Goal: Obtain resource: Download file/media

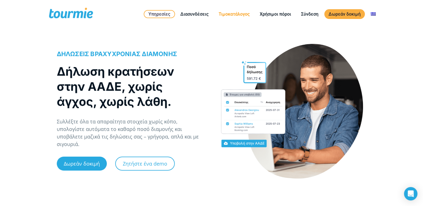
click at [231, 14] on link "Τιμοκατάλογος" at bounding box center [233, 14] width 39 height 7
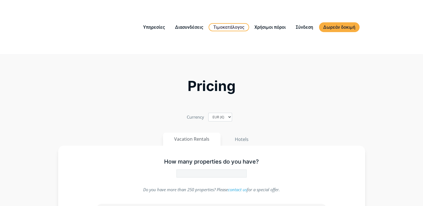
type input "1"
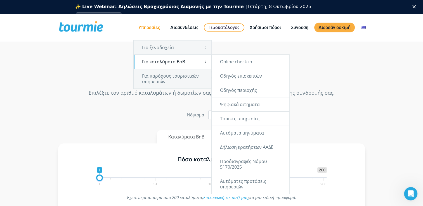
click at [154, 60] on link "Για καταλύματα BnB" at bounding box center [173, 62] width 78 height 14
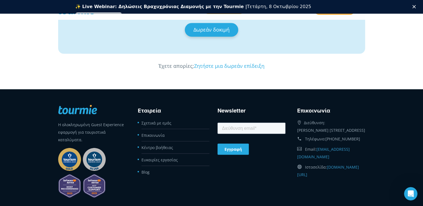
scroll to position [1002, 0]
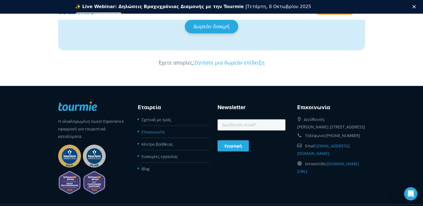
click at [164, 131] on link "Επικοινωνία" at bounding box center [152, 131] width 23 height 5
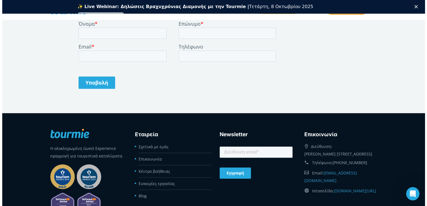
scroll to position [312, 0]
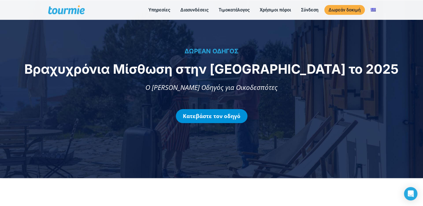
click at [219, 116] on link "Κατεβάστε τον οδηγό" at bounding box center [212, 116] width 72 height 14
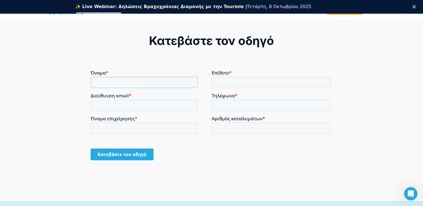
click at [98, 81] on input "Όνομα *" at bounding box center [143, 82] width 107 height 11
type input "ΔΗΜΗΤΡΙΟΣ"
click at [218, 85] on input "Επίθετο *" at bounding box center [270, 82] width 119 height 11
type input "ΑΝΔΡΕΣΑΚΗΣ"
click at [223, 105] on input "Τηλέφωνο *" at bounding box center [270, 105] width 119 height 11
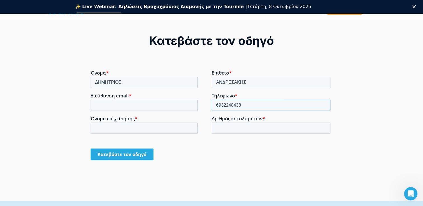
type input "6932248438"
click at [227, 122] on div "Αριθμός καταλυμάτων *" at bounding box center [271, 125] width 121 height 18
click at [225, 127] on input "Αριθμός καταλυμάτων *" at bounding box center [270, 127] width 119 height 11
type input "2"
click at [104, 128] on input "Όνομα επιχείρησης *" at bounding box center [143, 127] width 107 height 11
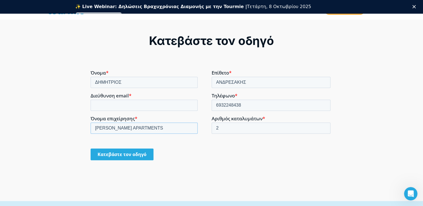
type input "ALESSANDRO -MARYLIN APARTMENTS"
click at [99, 102] on input "Διεύθυνση email *" at bounding box center [143, 105] width 107 height 11
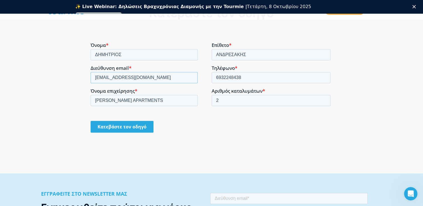
scroll to position [466, 0]
type input "info@alessandro.gr"
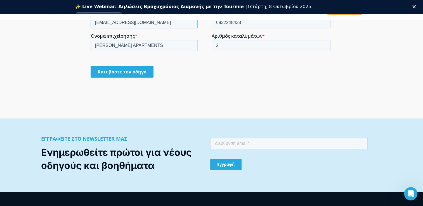
scroll to position [523, 0]
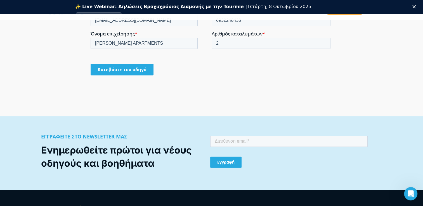
click at [118, 68] on input "Κατεβάστε τον οδηγό" at bounding box center [121, 70] width 63 height 12
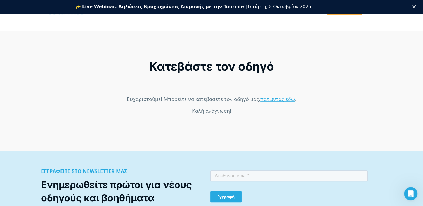
scroll to position [413, 0]
click at [265, 100] on link "πατώντας εδώ" at bounding box center [277, 99] width 35 height 7
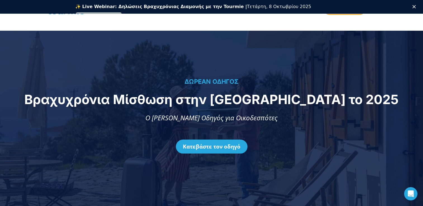
scroll to position [0, 0]
